Goal: Task Accomplishment & Management: Use online tool/utility

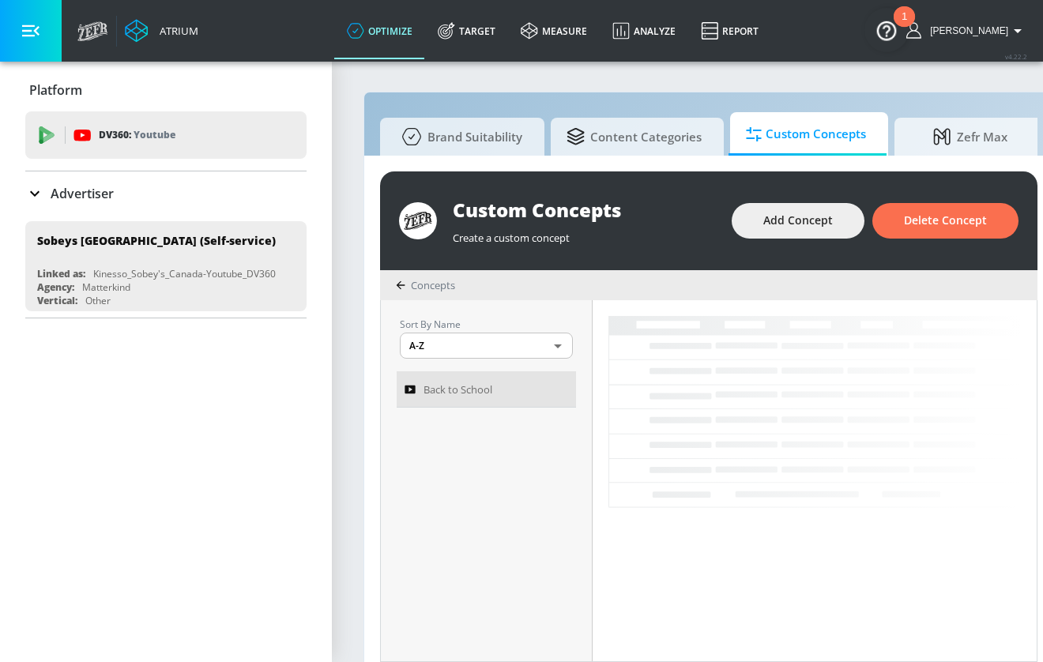
click at [32, 30] on icon "button" at bounding box center [30, 30] width 17 height 17
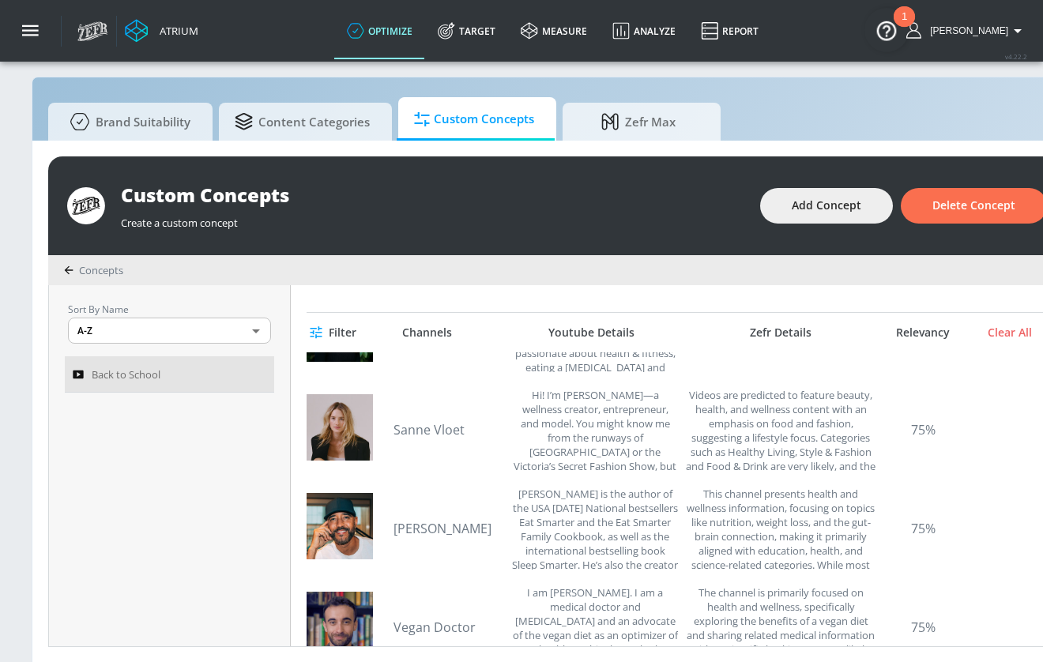
scroll to position [278, 0]
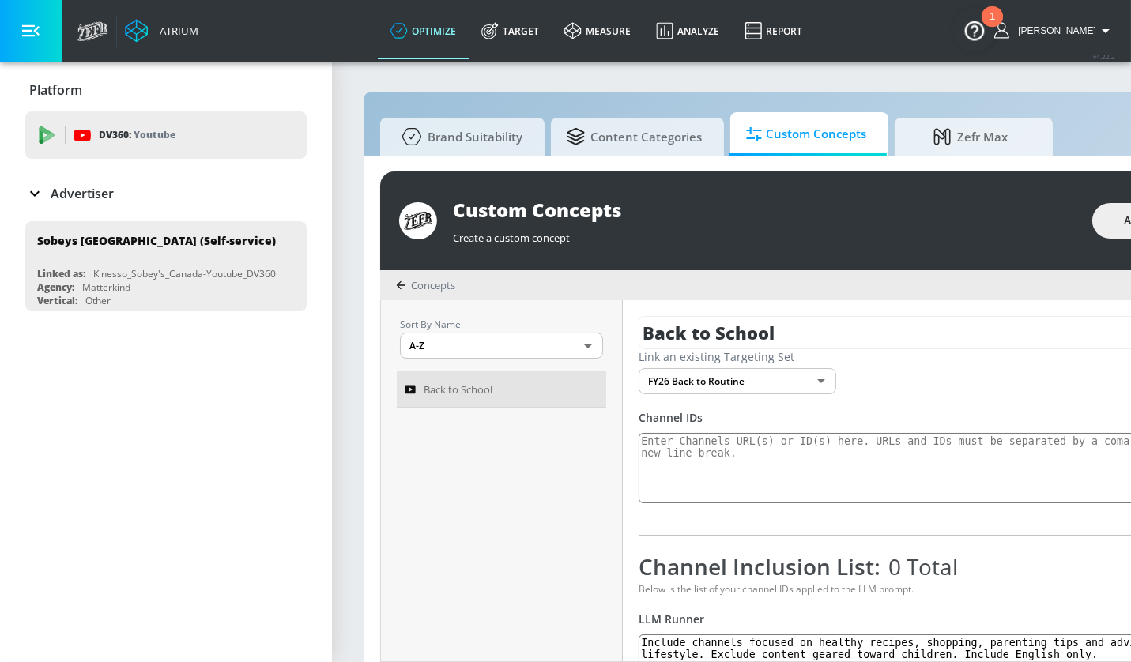
click at [32, 25] on icon "button" at bounding box center [30, 31] width 17 height 12
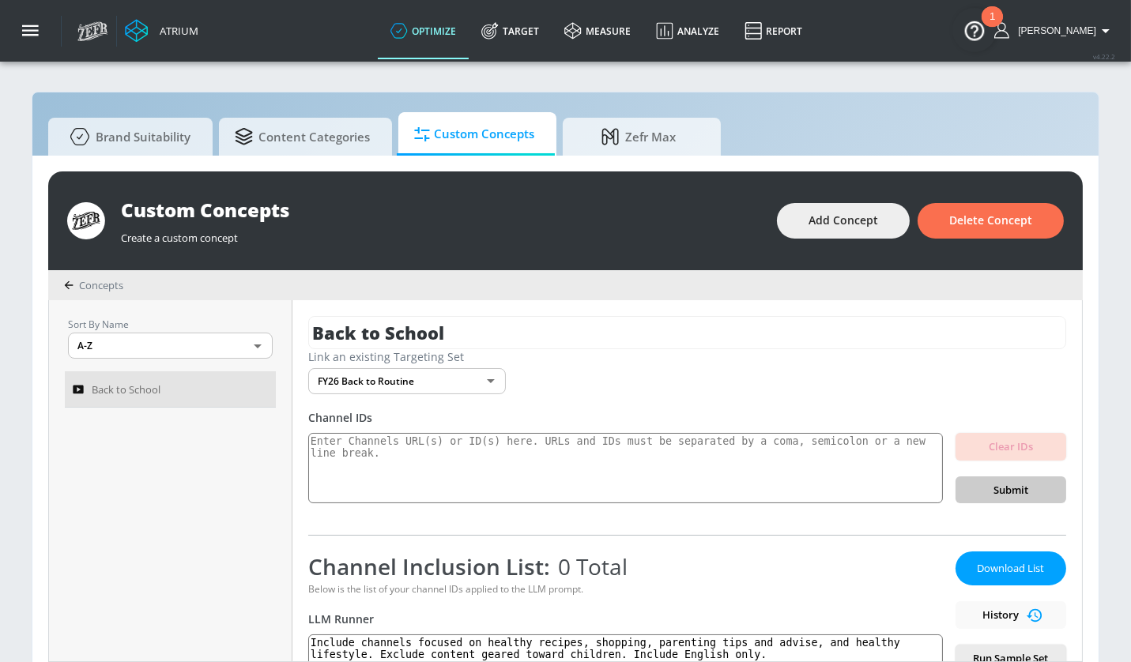
click at [478, 380] on body "Atrium optimize Target measure Analyze Report optimize Target measure Analyze R…" at bounding box center [565, 339] width 1131 height 679
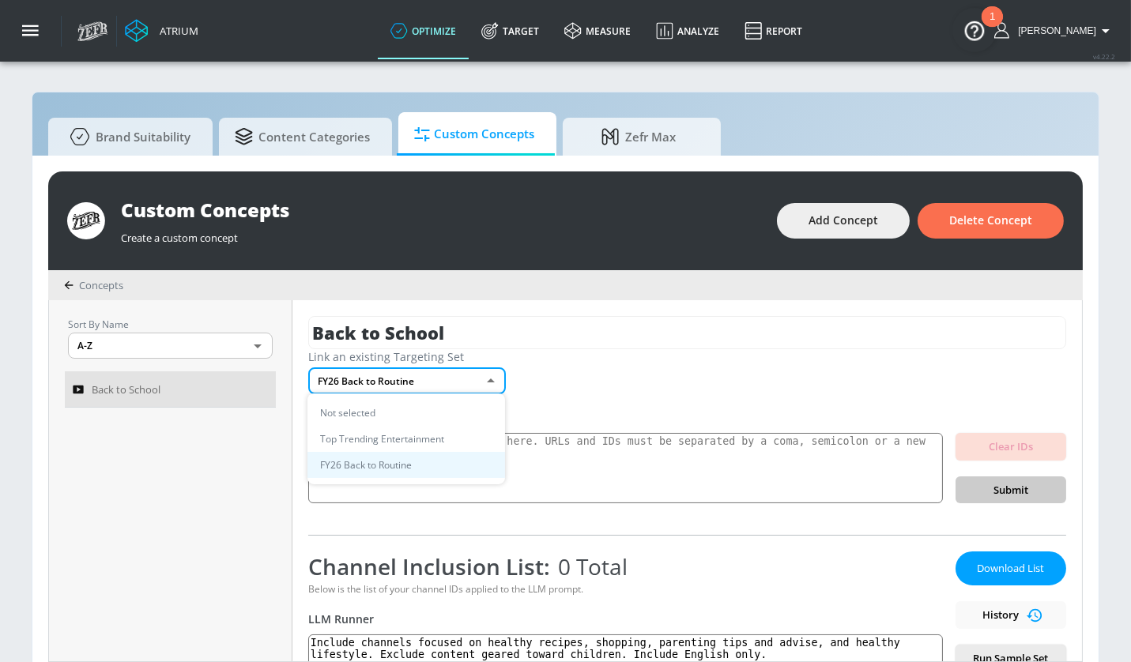
click at [478, 380] on div at bounding box center [565, 331] width 1131 height 662
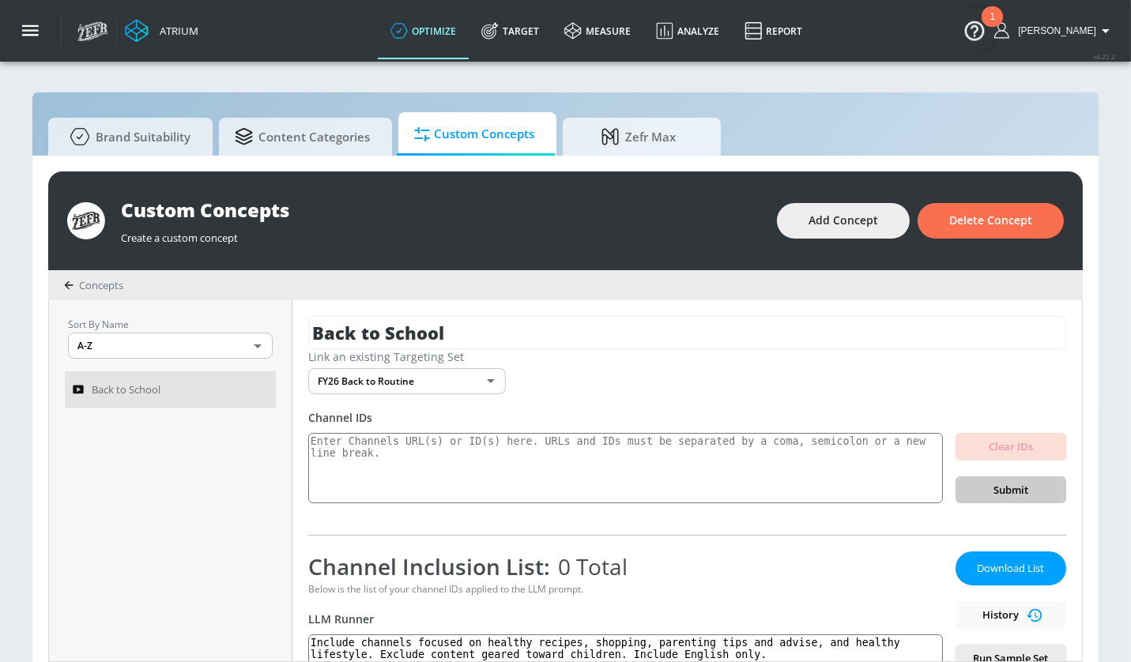
click at [468, 396] on div "Back to School Link an existing Targeting Set FY26 Back to Routine 16c38b63-b06…" at bounding box center [686, 480] width 789 height 361
click at [468, 382] on body "Atrium optimize Target measure Analyze Report optimize Target measure Analyze R…" at bounding box center [565, 339] width 1131 height 679
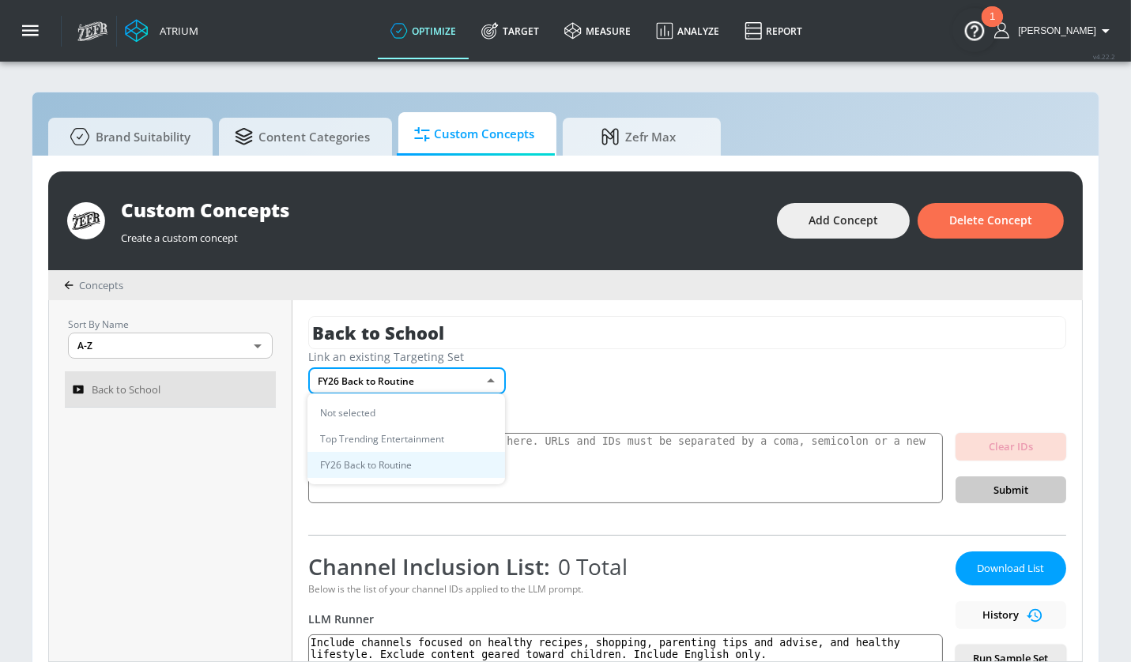
click at [647, 382] on div at bounding box center [565, 331] width 1131 height 662
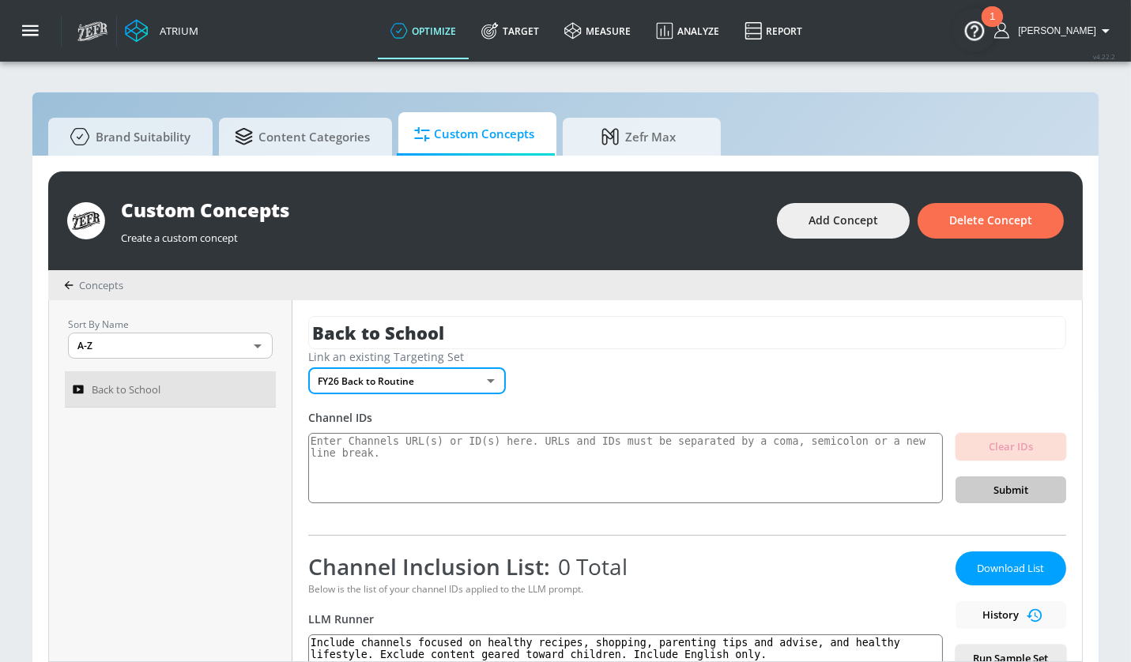
click at [444, 382] on body "Atrium optimize Target measure Analyze Report optimize Target measure Analyze R…" at bounding box center [565, 339] width 1131 height 679
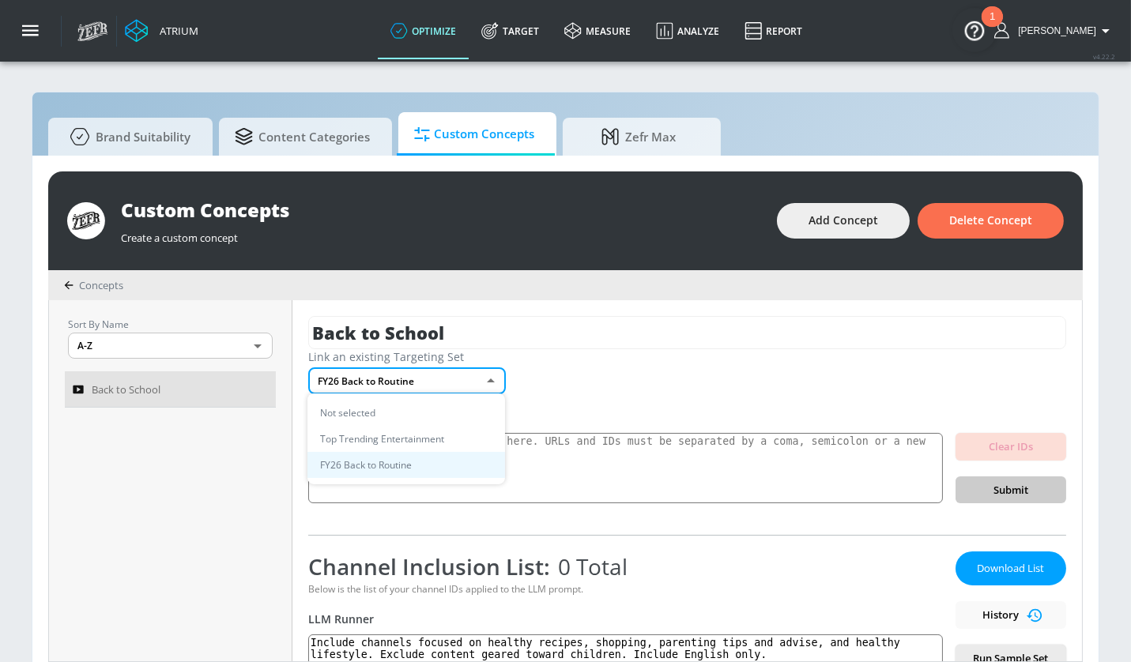
click at [417, 432] on li "Top Trending Entertainment" at bounding box center [406, 439] width 198 height 26
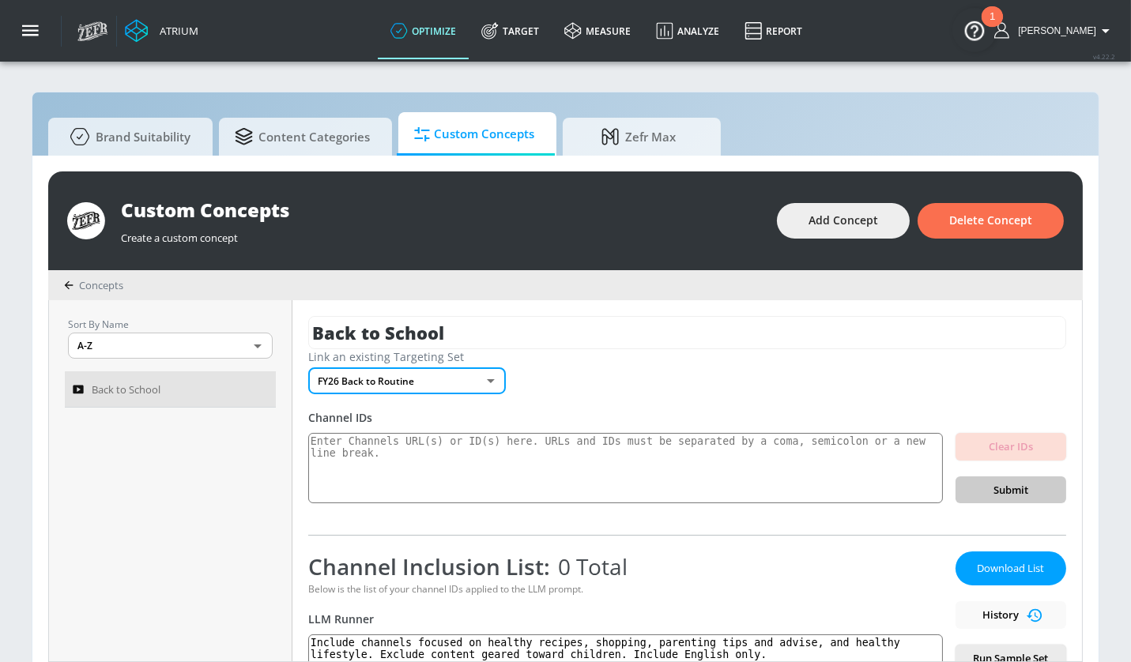
type input "2290923d-8130-4c09-bf79-fe1494eb805f"
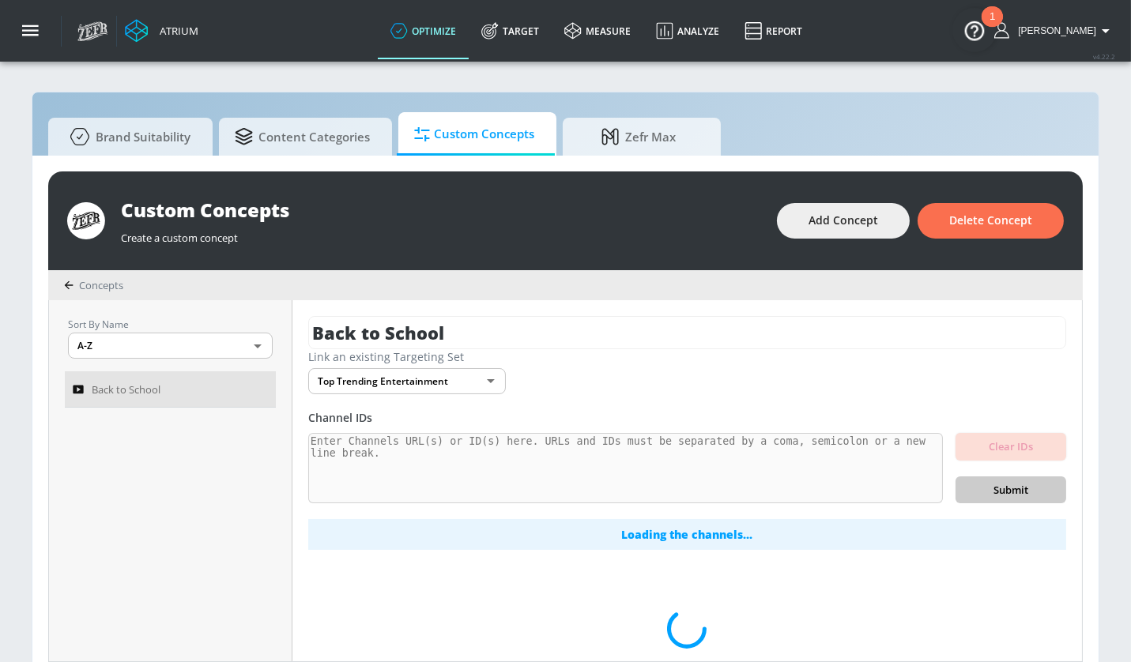
click at [548, 410] on div "Channel IDs" at bounding box center [687, 417] width 758 height 15
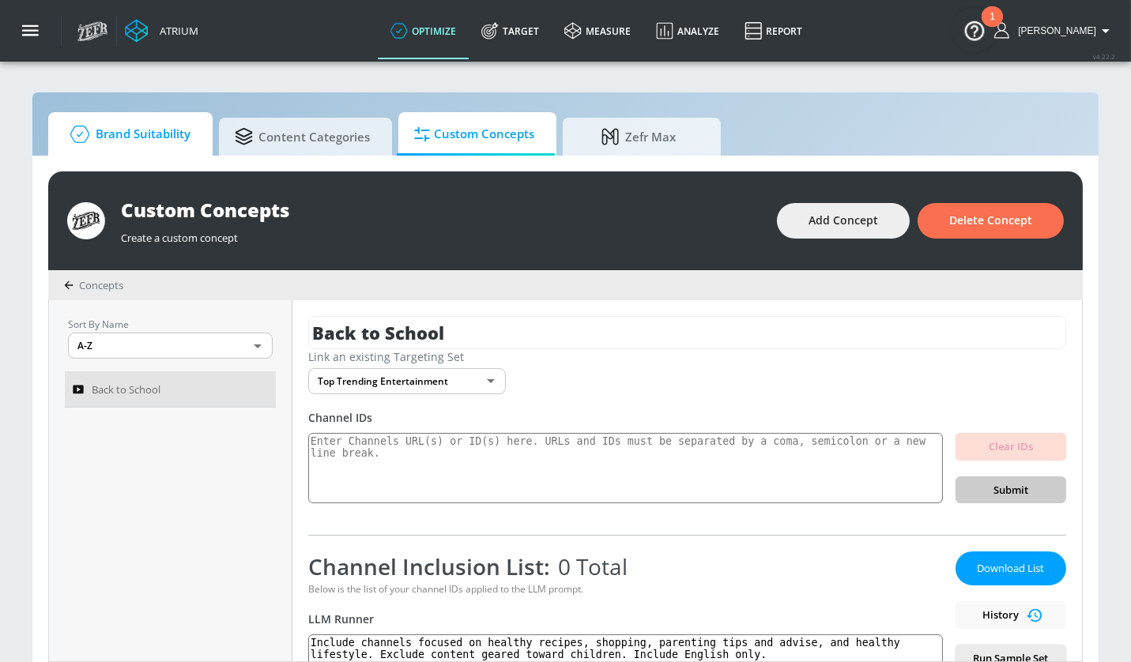
click at [177, 133] on span "Brand Suitability" at bounding box center [127, 134] width 126 height 38
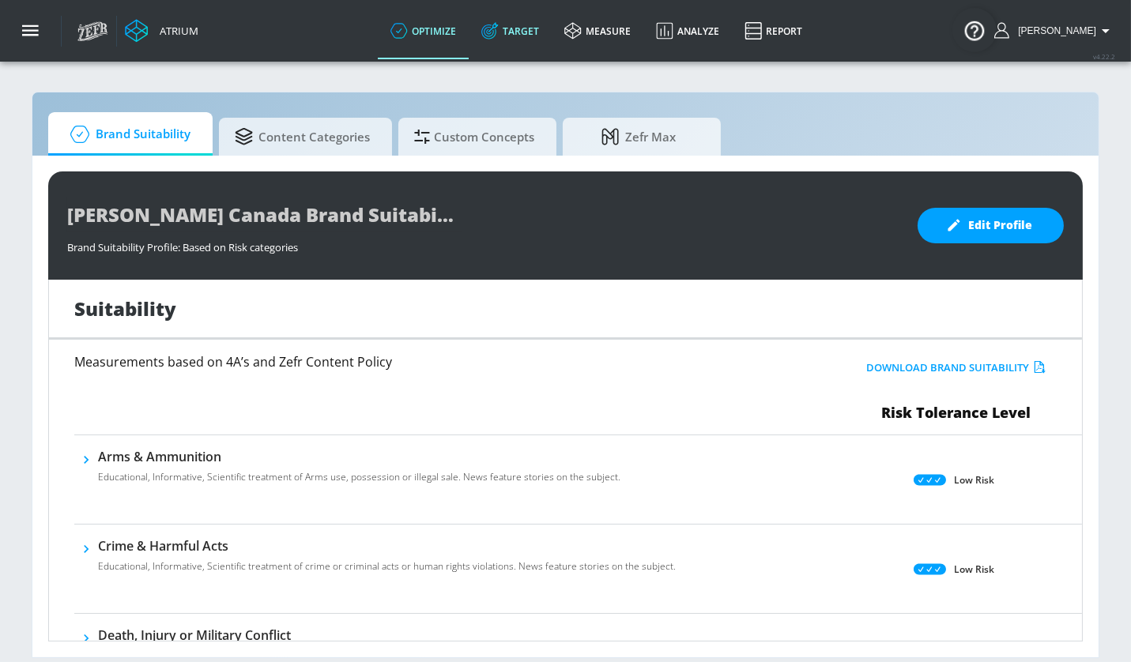
click at [537, 35] on link "Target" at bounding box center [510, 30] width 83 height 57
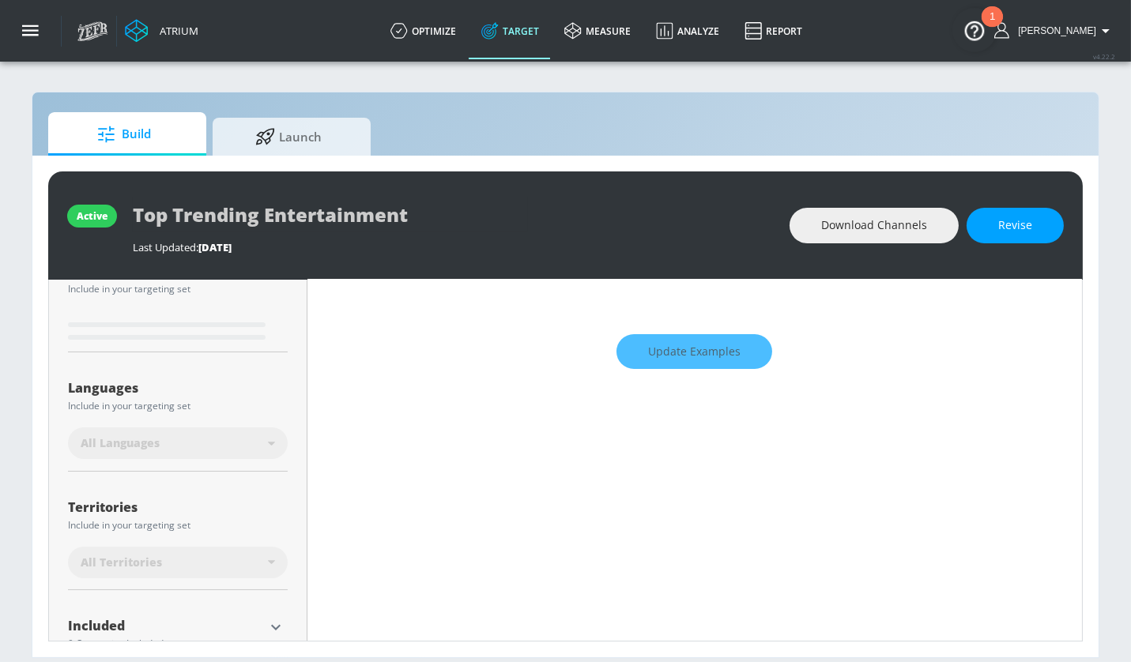
scroll to position [340, 0]
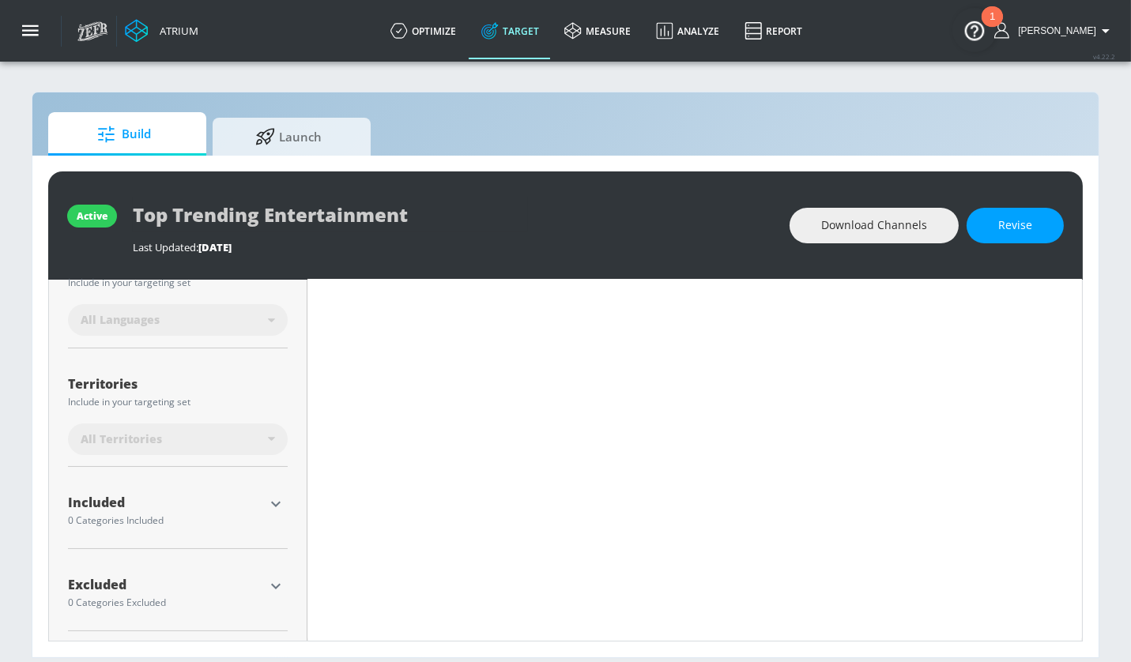
click at [278, 502] on icon "button" at bounding box center [275, 505] width 9 height 6
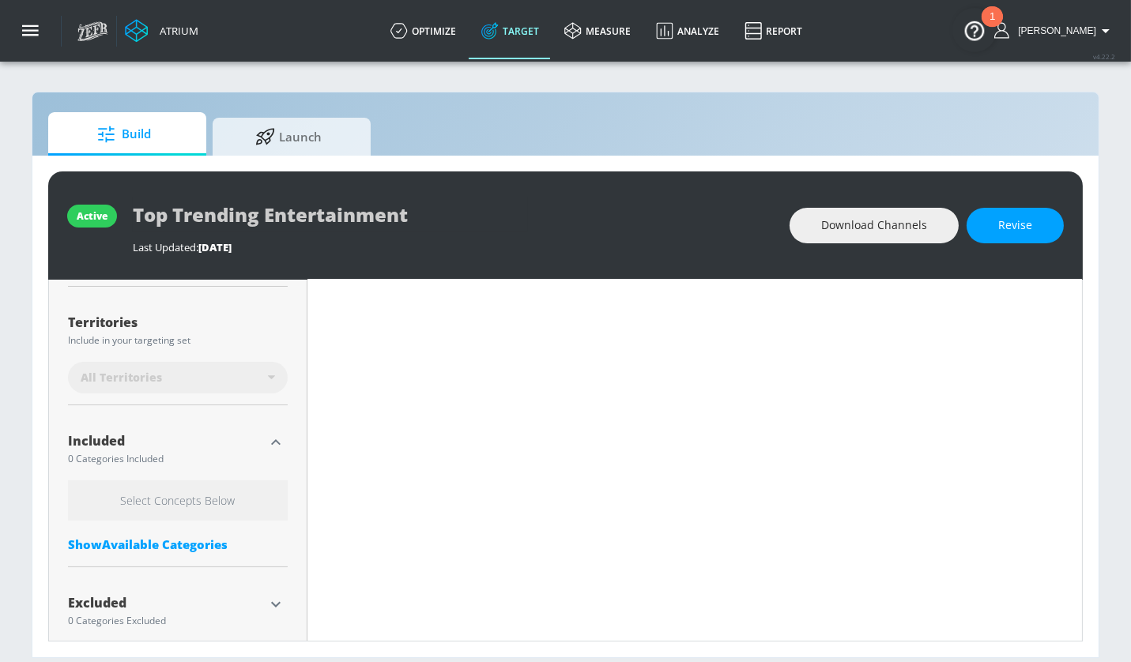
scroll to position [420, 0]
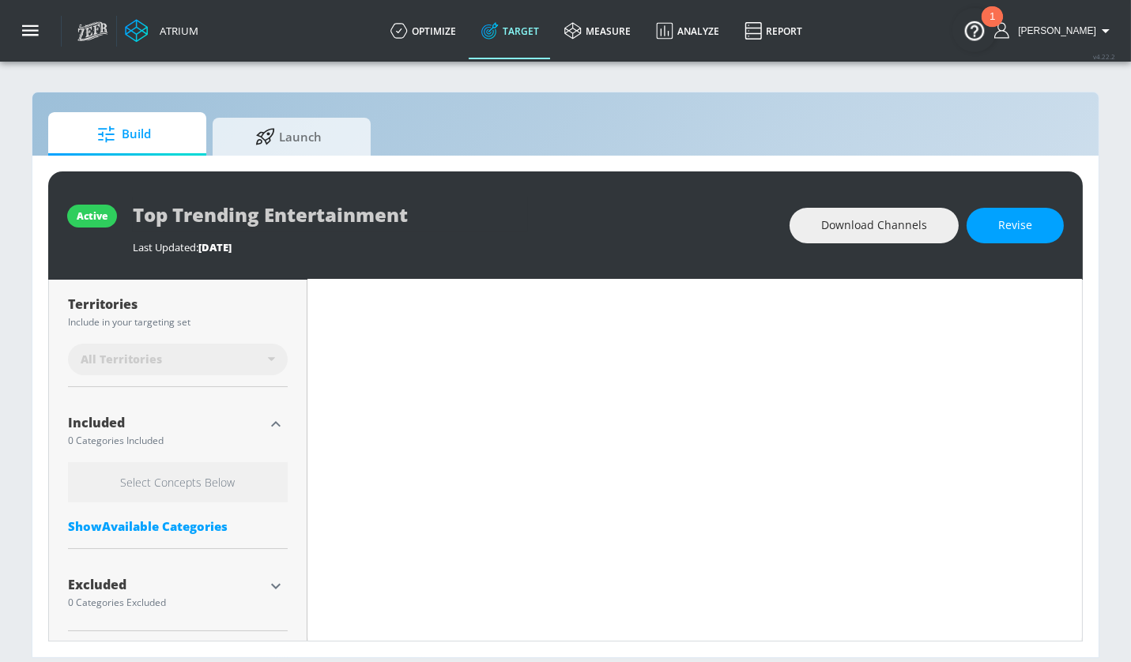
click at [230, 524] on div "Show Available Categories" at bounding box center [178, 526] width 220 height 16
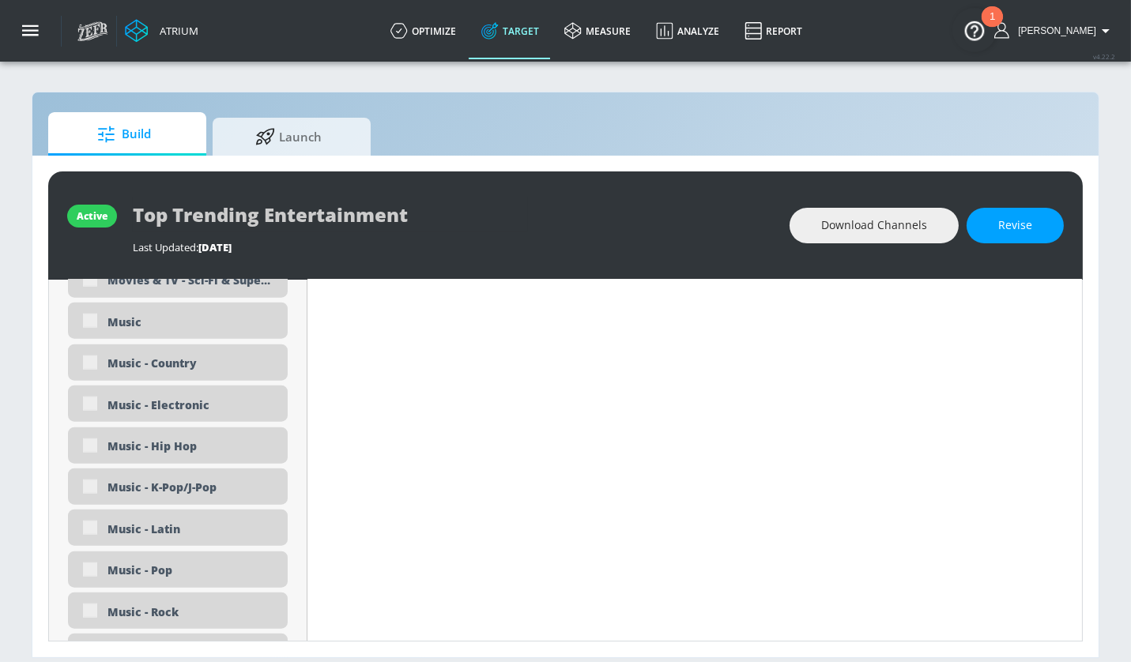
type input "0.75"
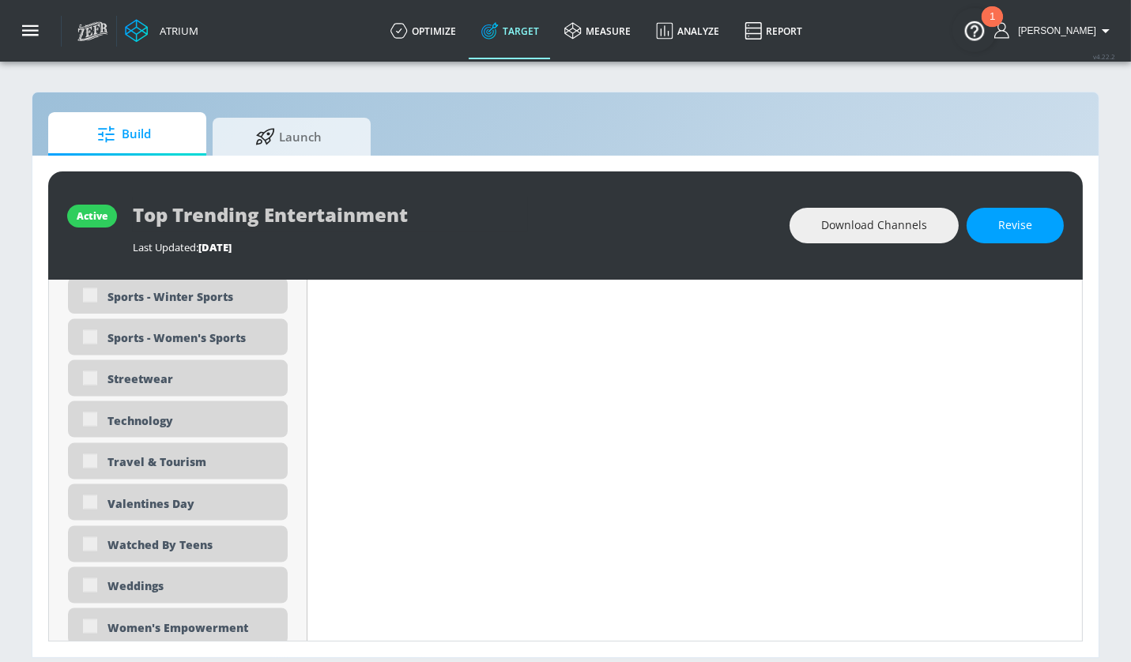
scroll to position [4742, 0]
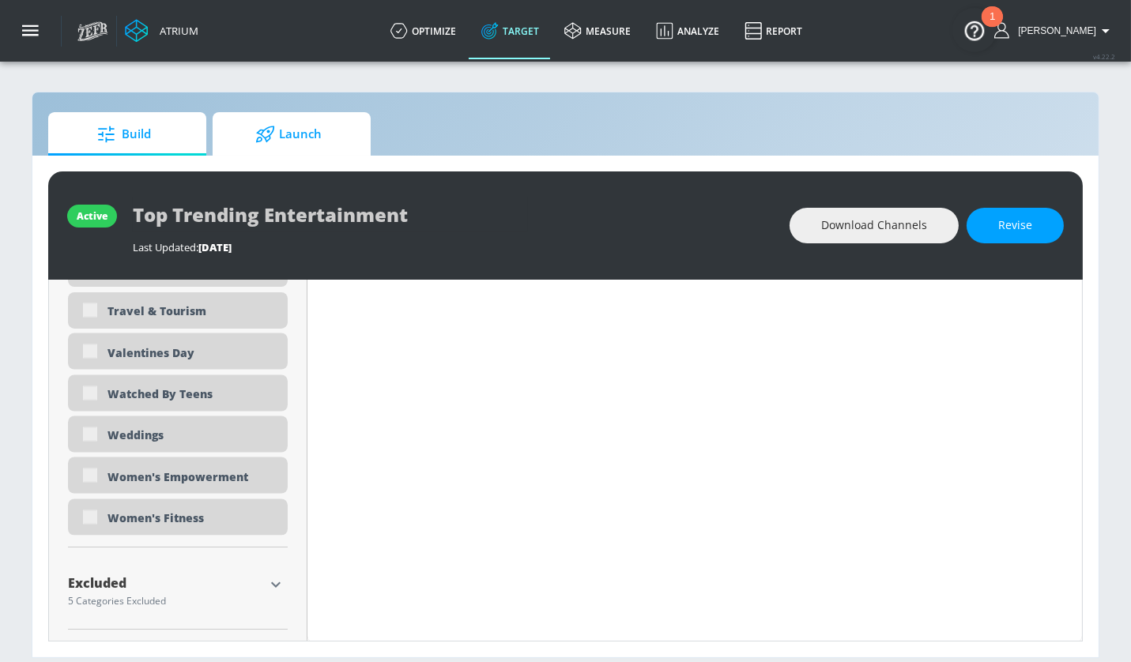
click at [314, 133] on span "Launch" at bounding box center [288, 134] width 120 height 38
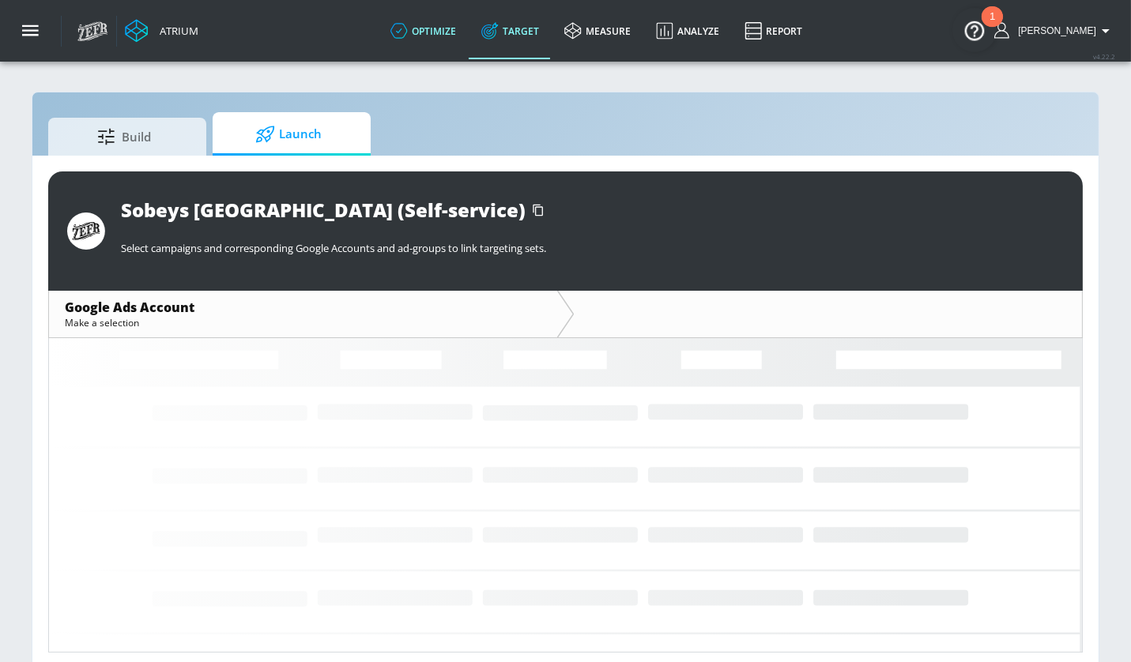
click at [408, 32] on icon at bounding box center [398, 30] width 17 height 17
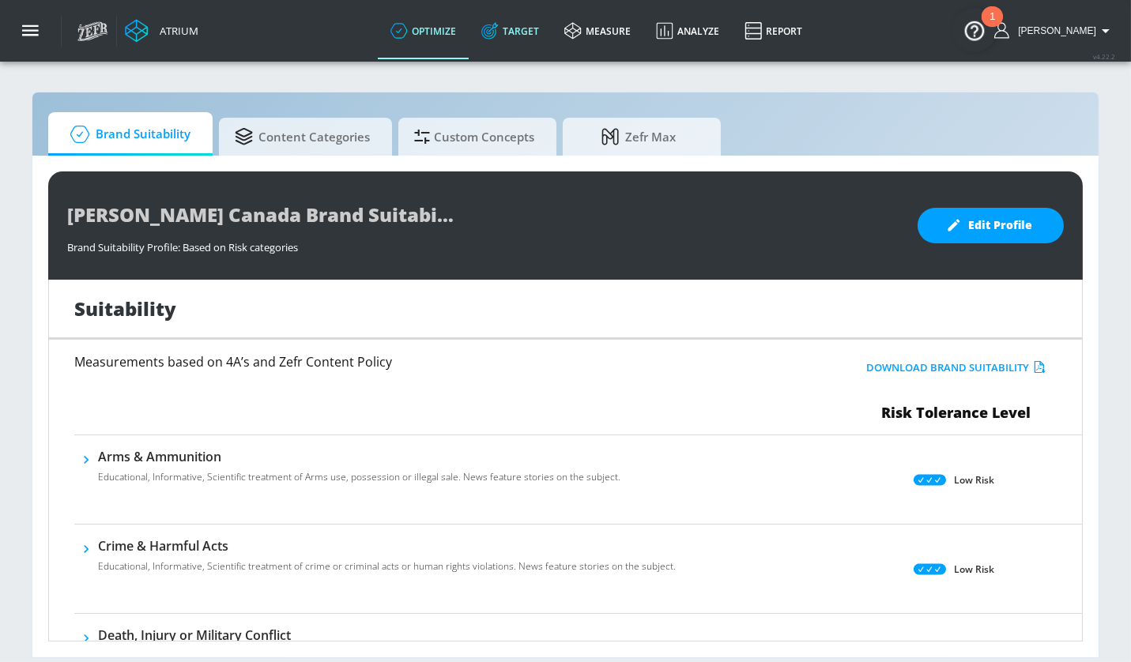
click at [546, 24] on link "Target" at bounding box center [510, 30] width 83 height 57
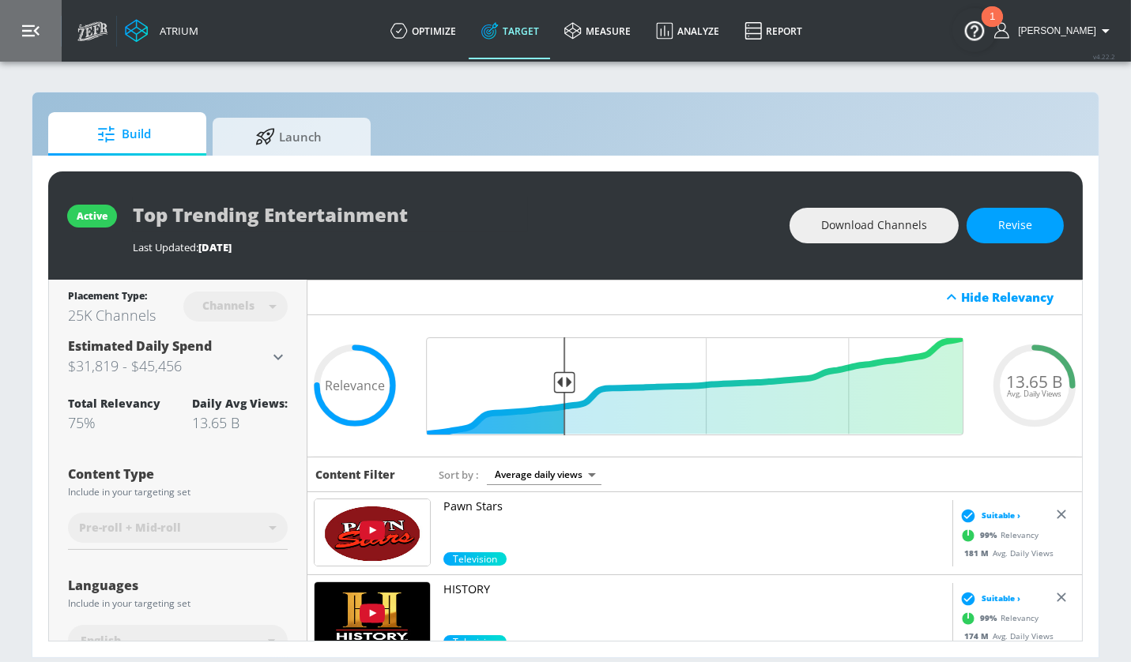
click at [35, 27] on icon "button" at bounding box center [30, 30] width 17 height 17
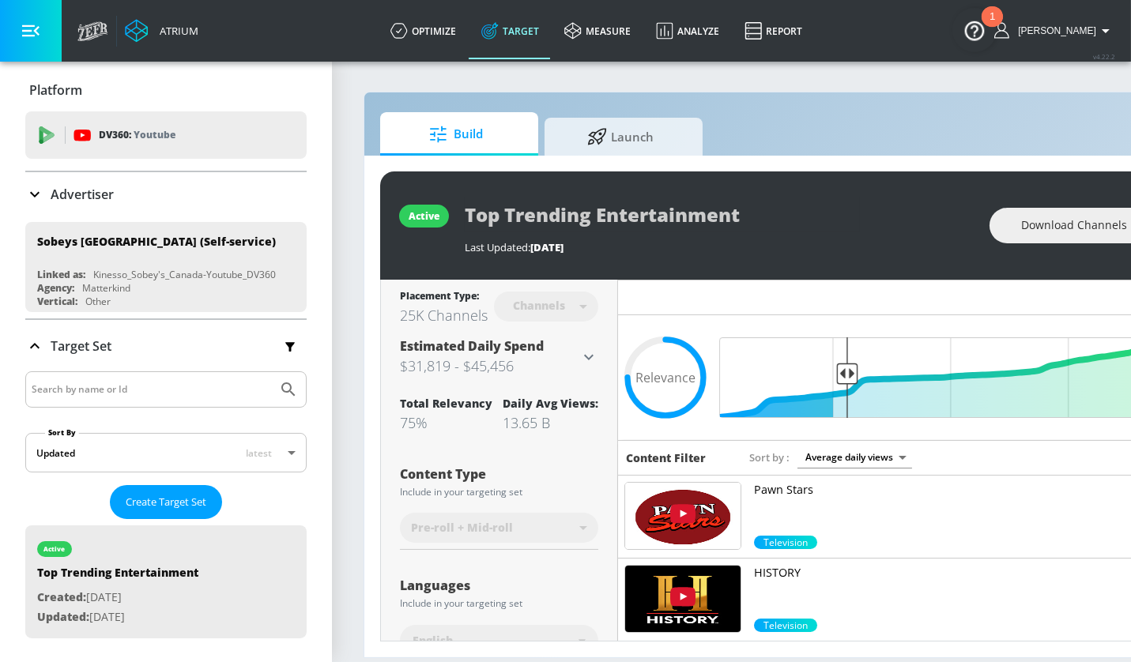
click at [83, 192] on p "Advertiser" at bounding box center [82, 194] width 63 height 17
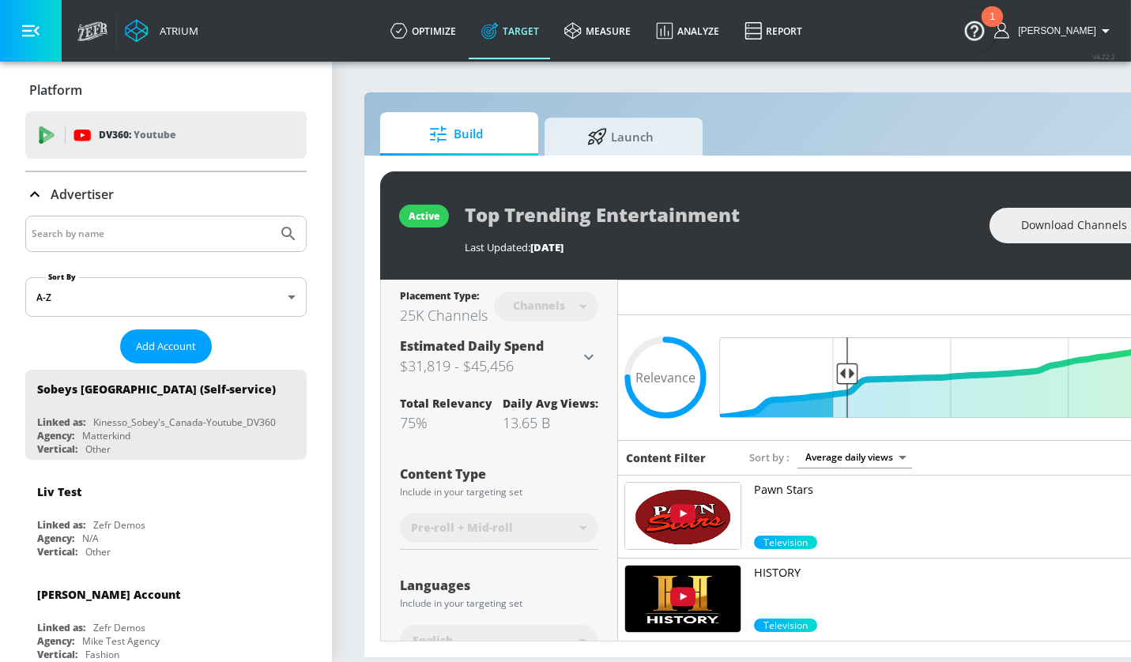
click at [121, 232] on input "Search by name" at bounding box center [151, 234] width 239 height 21
type input "mattel"
click at [271, 217] on button "Submit Search" at bounding box center [288, 234] width 35 height 35
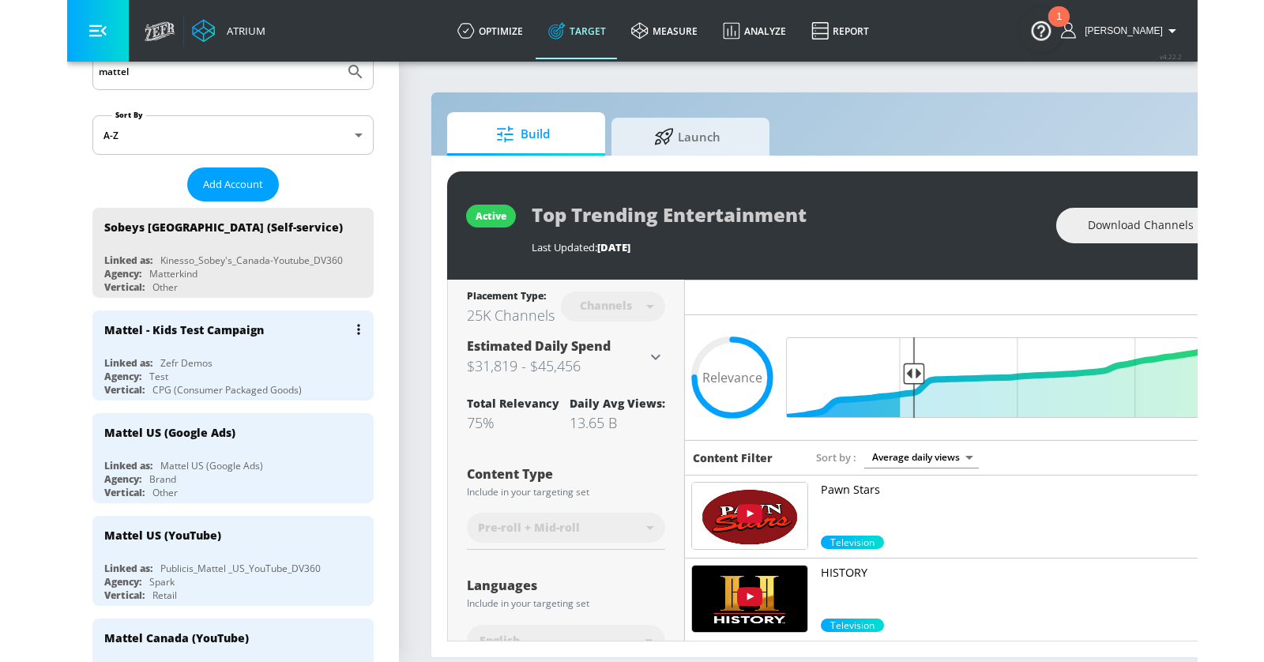
scroll to position [191, 0]
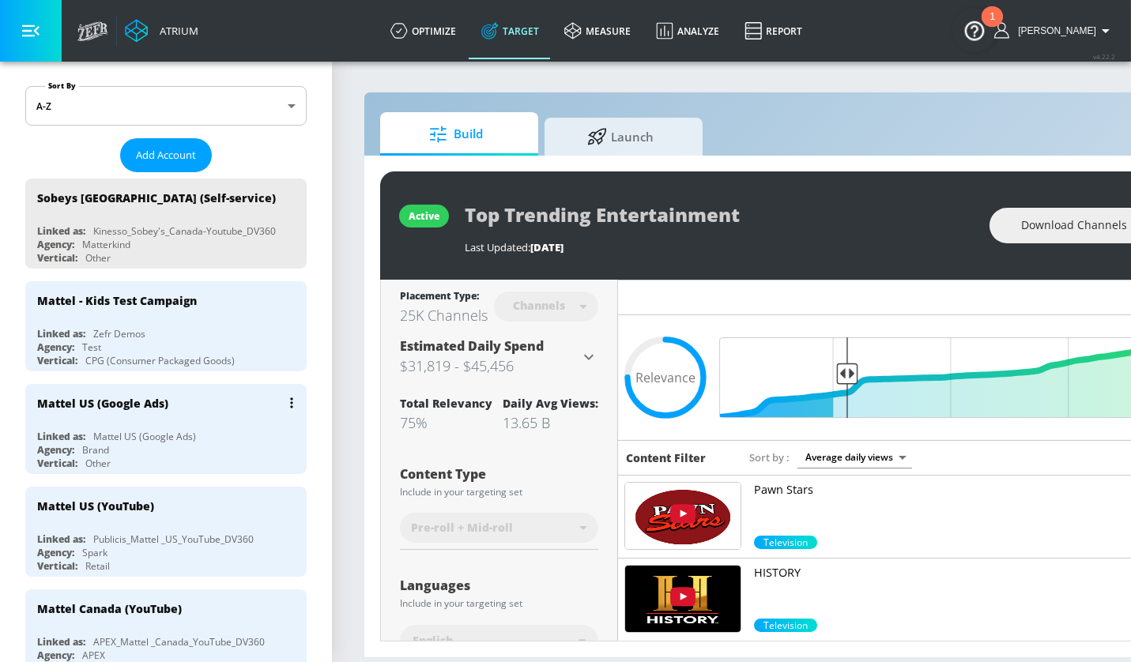
click at [227, 461] on div "Vertical: Other" at bounding box center [169, 463] width 265 height 13
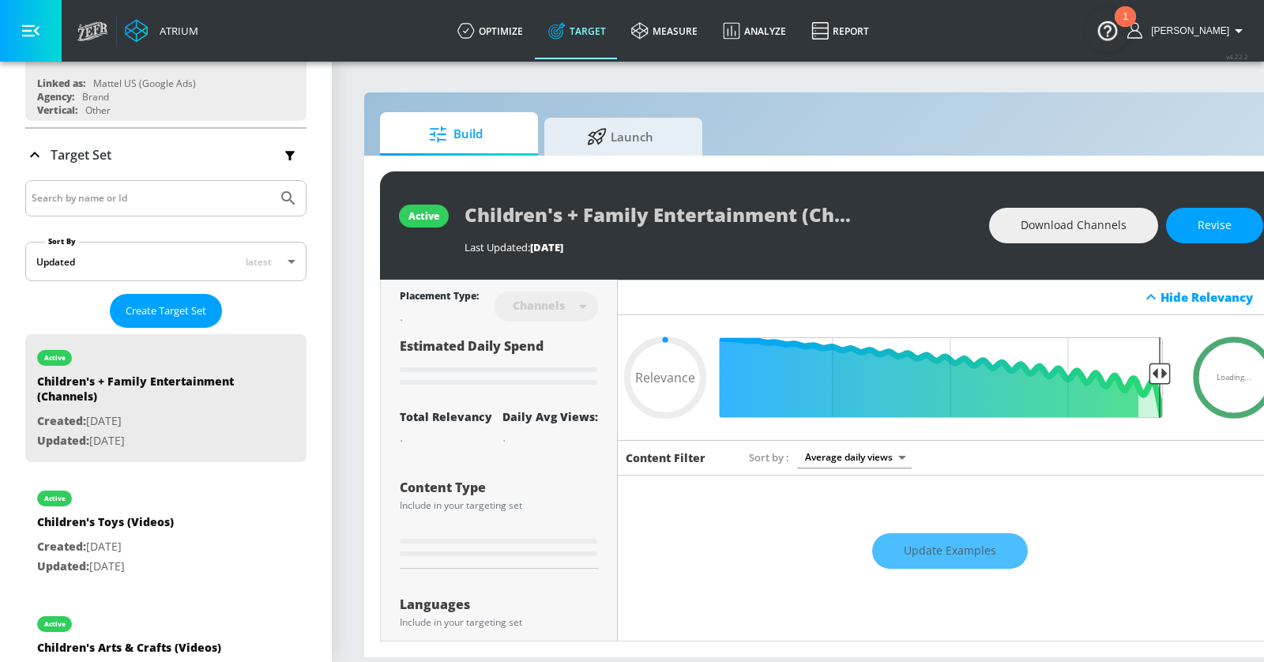
type input "0.05"
click at [38, 24] on icon "button" at bounding box center [30, 30] width 17 height 17
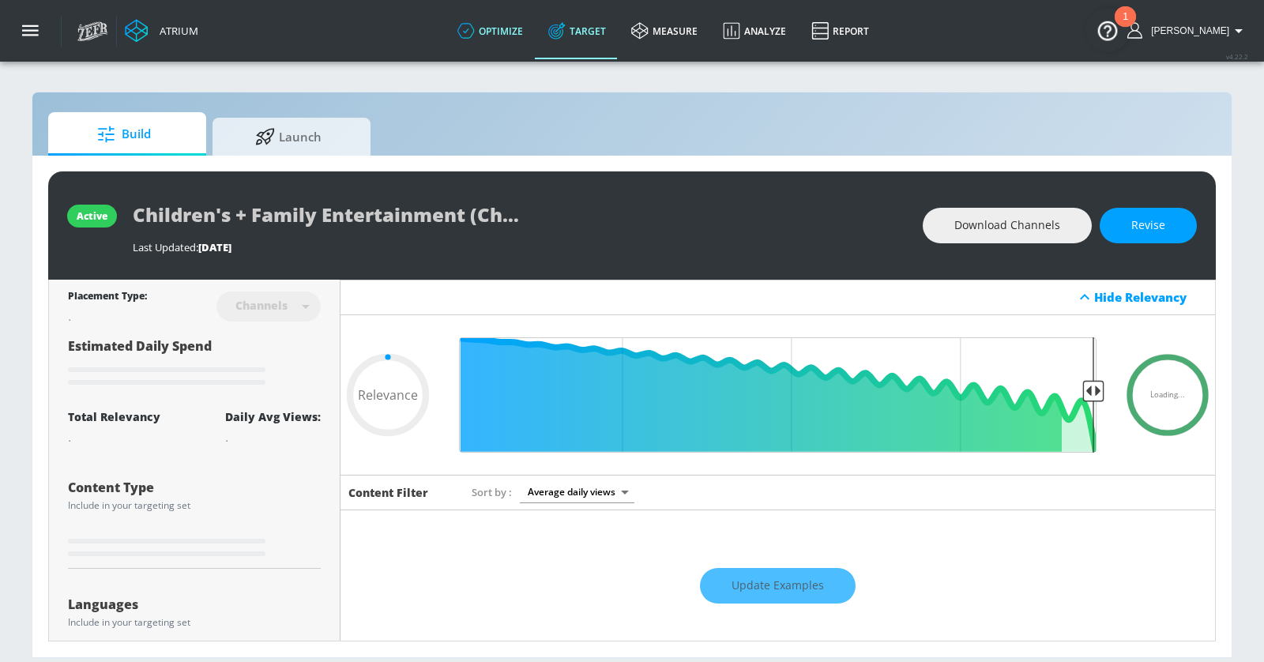
click at [475, 31] on icon at bounding box center [465, 30] width 17 height 17
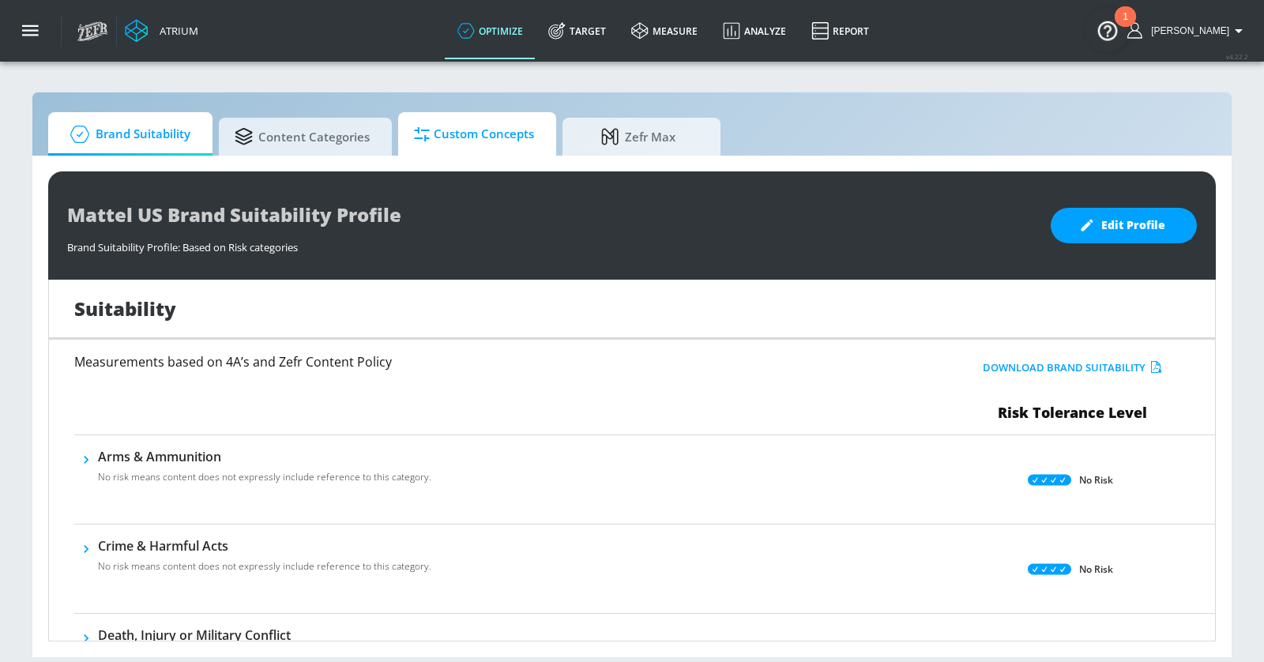
click at [478, 122] on span "Custom Concepts" at bounding box center [474, 134] width 120 height 38
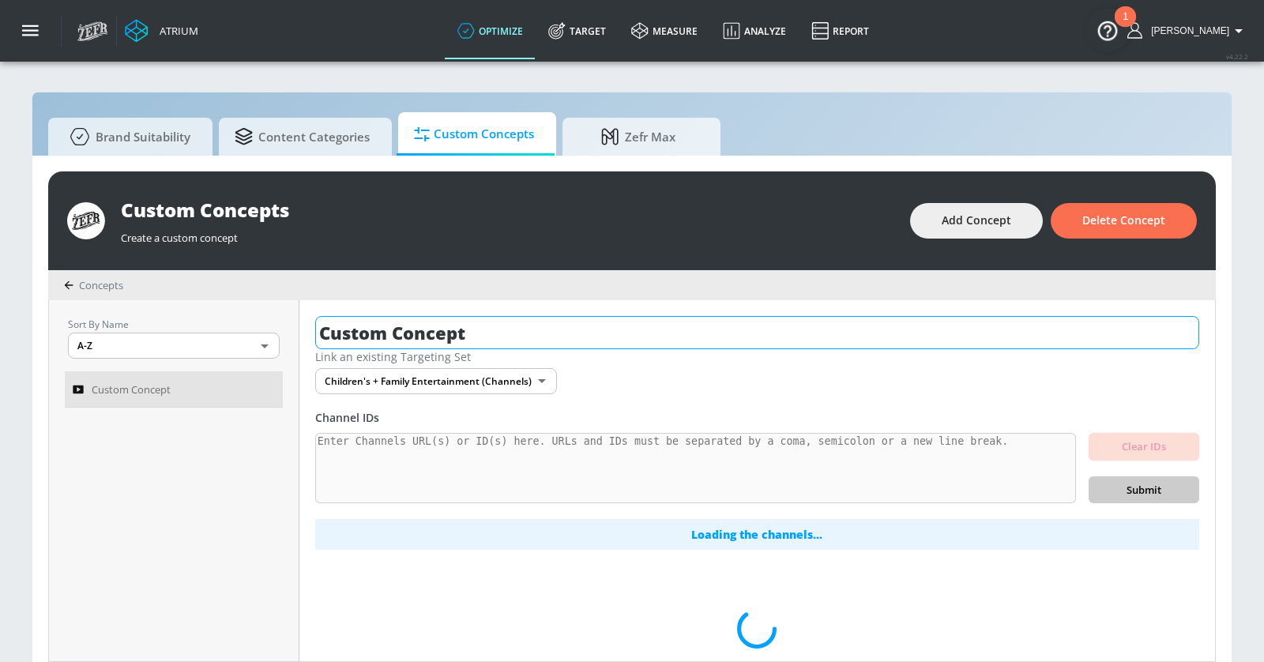
drag, startPoint x: 516, startPoint y: 338, endPoint x: 314, endPoint y: 329, distance: 201.7
click at [315, 329] on input "Custom Concept" at bounding box center [757, 332] width 884 height 33
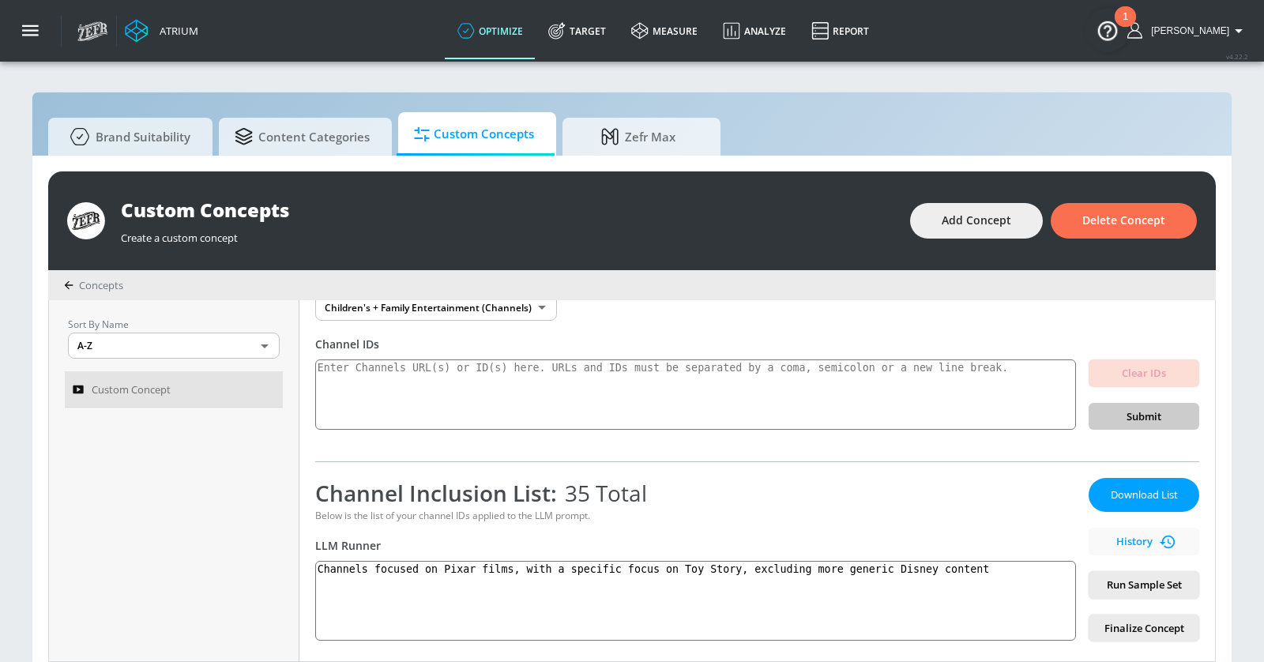
scroll to position [61, 0]
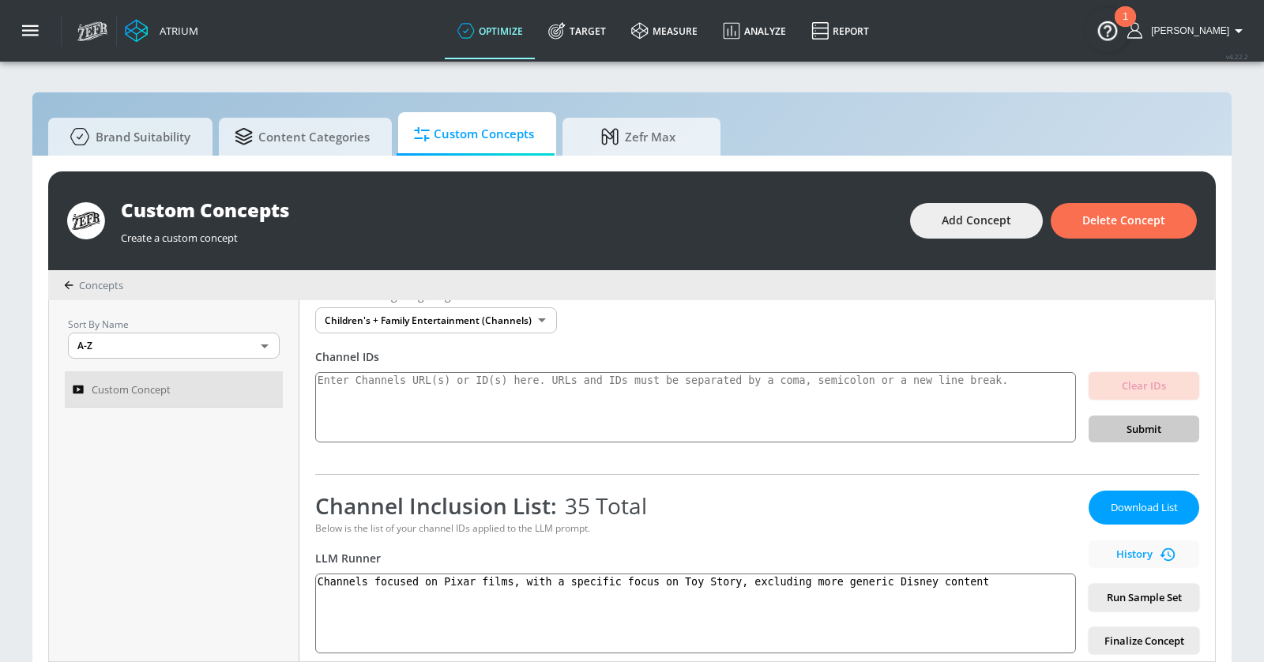
type input "Pixar and Toy Story"
click at [1042, 424] on div "Clear IDs Submit" at bounding box center [1144, 407] width 111 height 71
click at [1042, 431] on div "Clear IDs Submit" at bounding box center [1144, 407] width 111 height 71
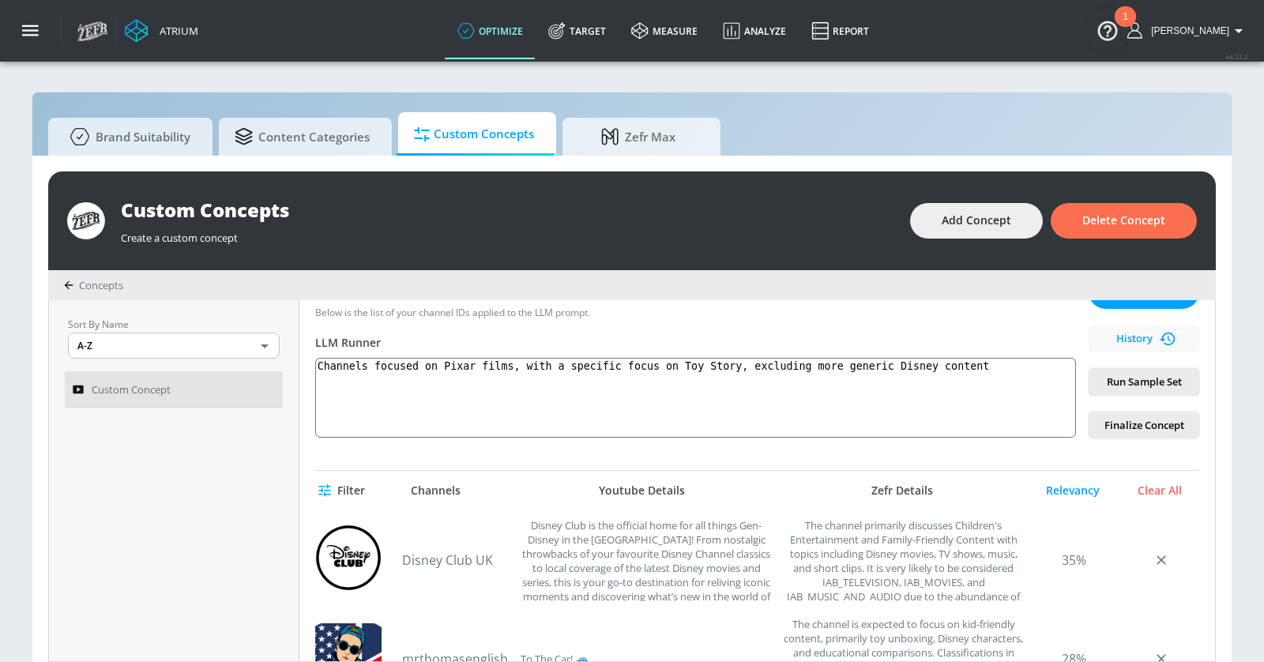
scroll to position [239, 0]
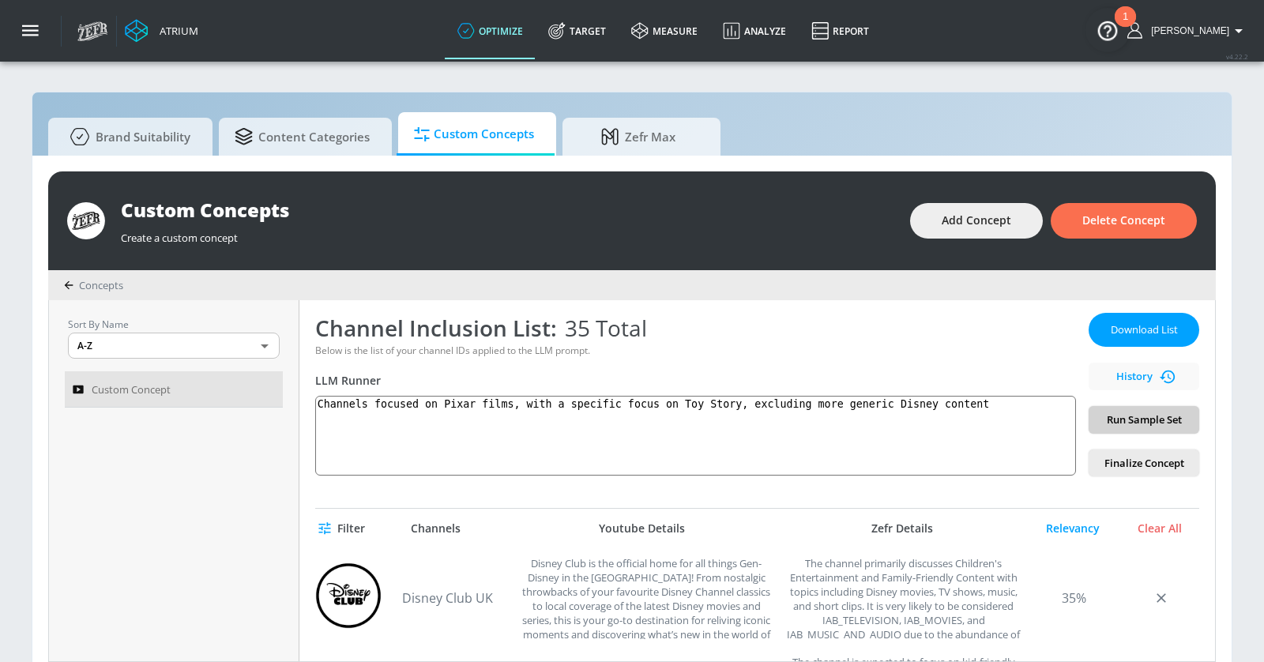
click at [1042, 416] on span "Run Sample Set" at bounding box center [1143, 420] width 85 height 18
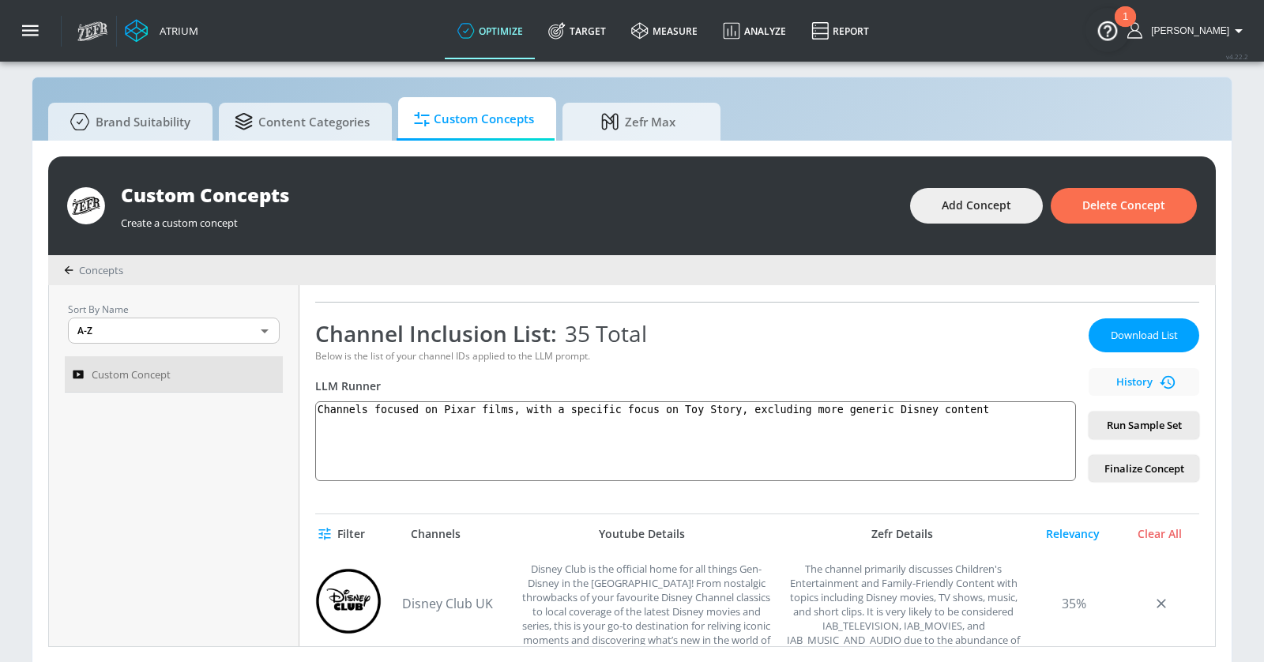
scroll to position [190, 0]
